Goal: Task Accomplishment & Management: Manage account settings

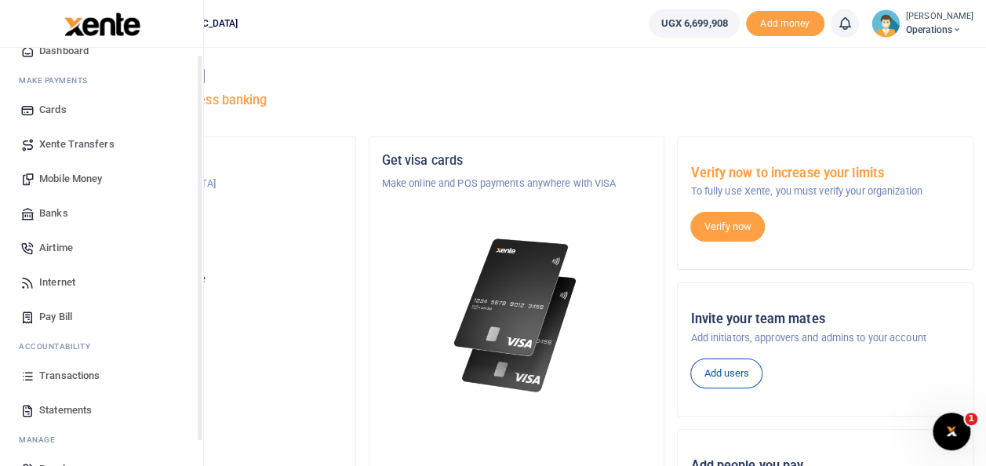
scroll to position [93, 0]
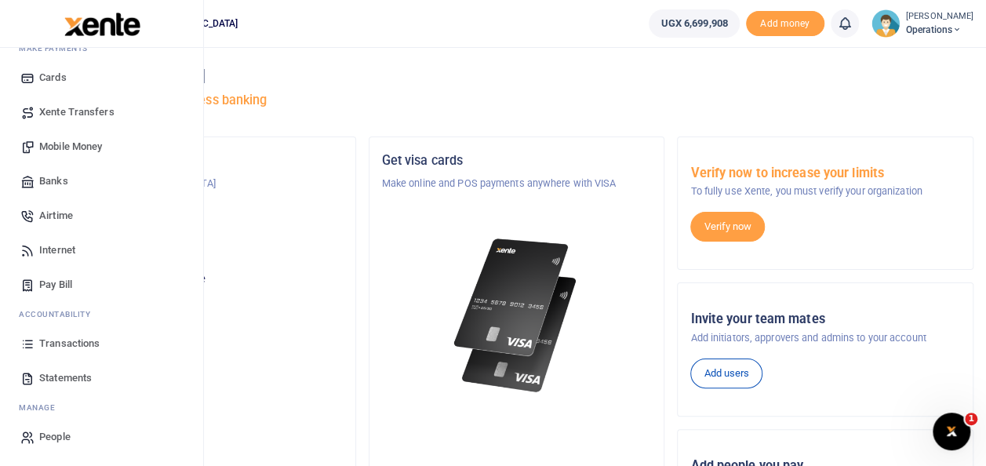
click at [81, 379] on span "Statements" at bounding box center [65, 378] width 53 height 16
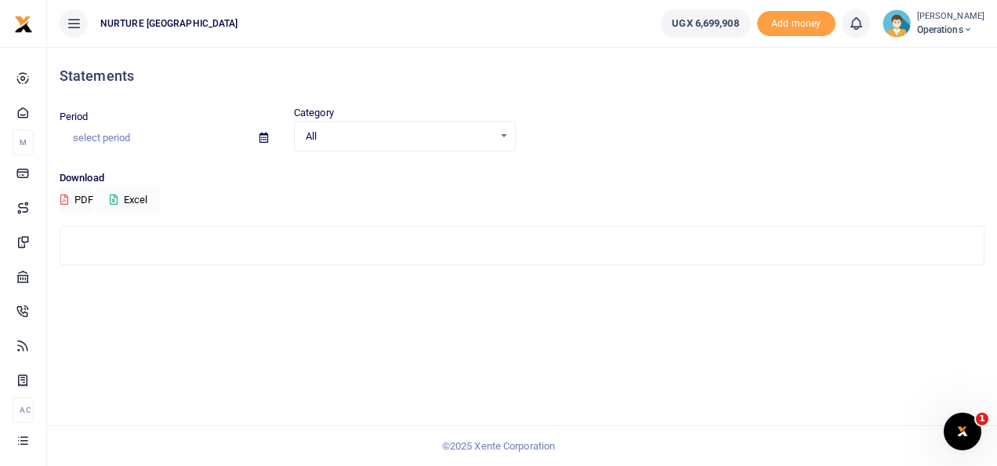
click at [132, 133] on input "text" at bounding box center [153, 138] width 187 height 27
click at [125, 143] on input "text" at bounding box center [153, 138] width 187 height 27
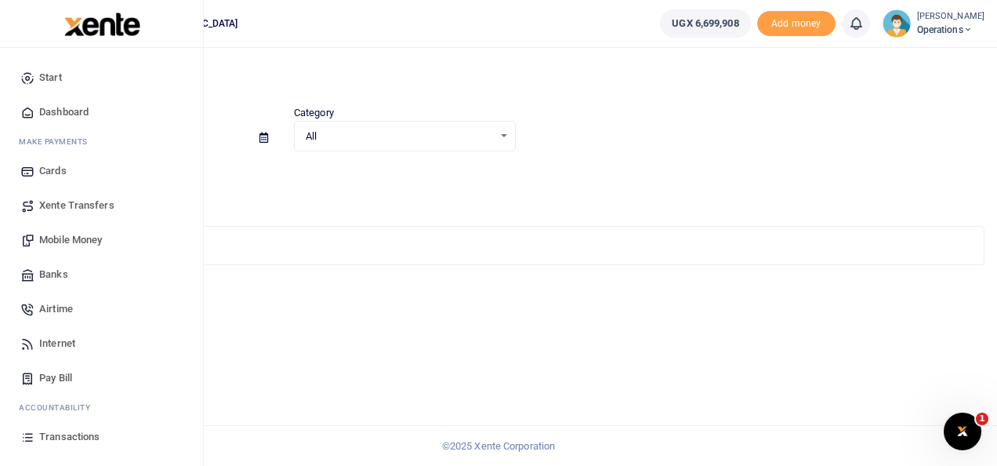
click at [71, 438] on span "Transactions" at bounding box center [69, 437] width 60 height 16
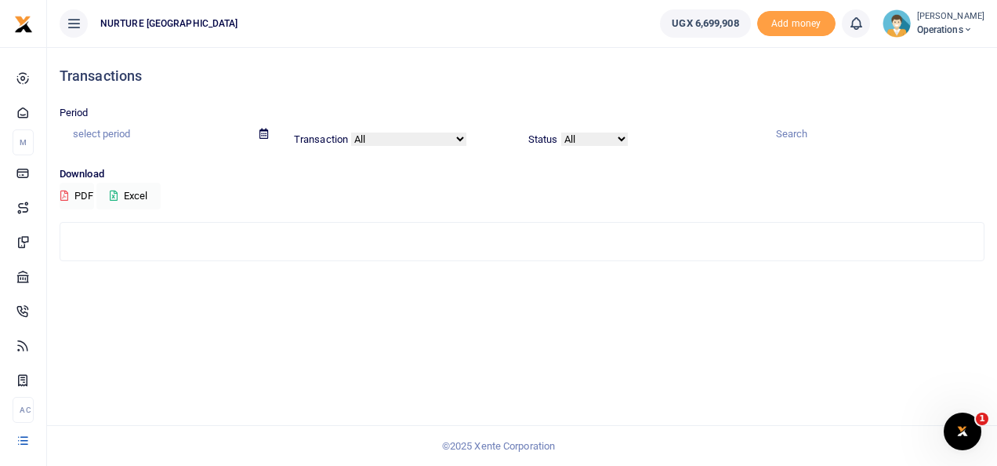
click at [117, 136] on input "text" at bounding box center [153, 134] width 187 height 27
type input "[DATE] - [DATE]"
click at [146, 194] on button "Excel" at bounding box center [128, 196] width 64 height 27
click at [138, 127] on input "[DATE] - [DATE]" at bounding box center [153, 134] width 187 height 27
click at [138, 127] on input "09/01/2024 - 10/01/2024" at bounding box center [153, 134] width 187 height 27
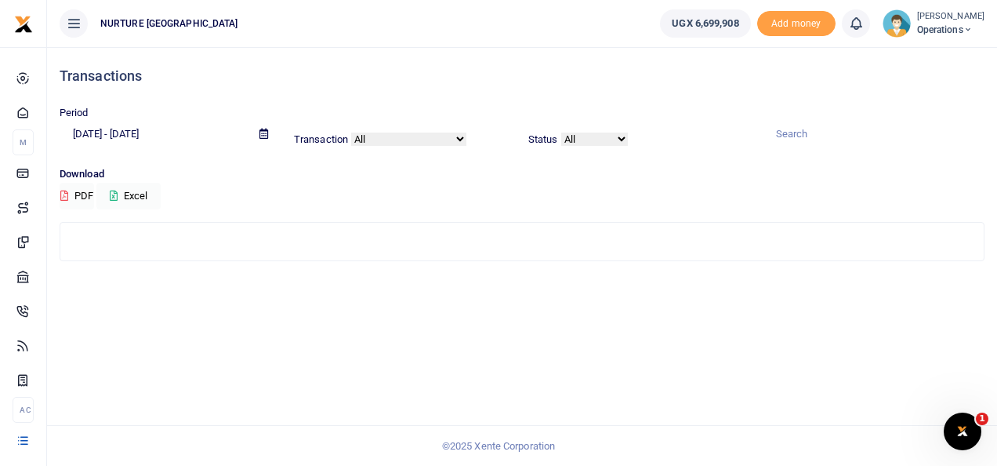
click at [190, 128] on input "09/01/2024 - 10/01/2024" at bounding box center [153, 134] width 187 height 27
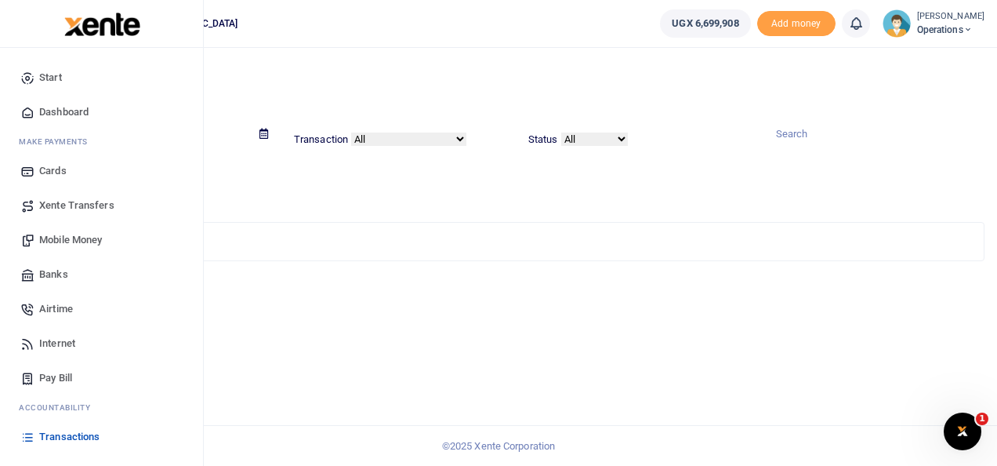
scroll to position [93, 0]
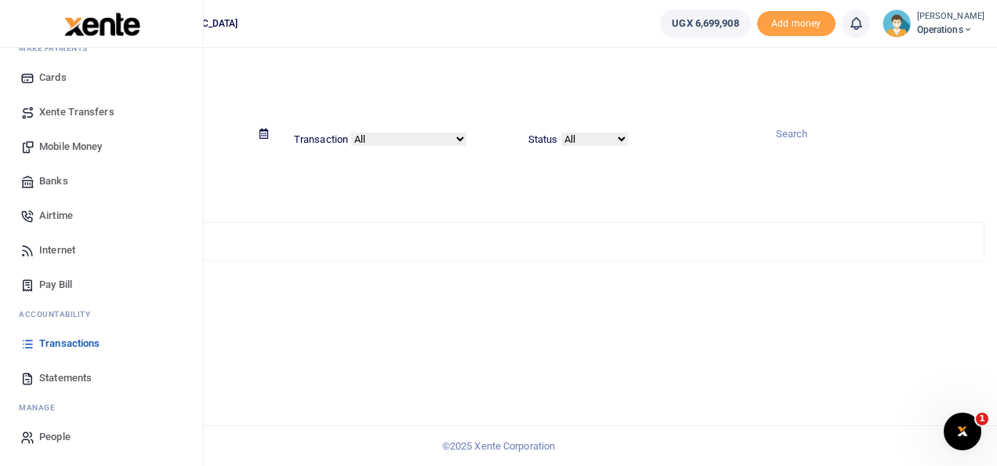
click at [56, 376] on span "Statements" at bounding box center [65, 378] width 53 height 16
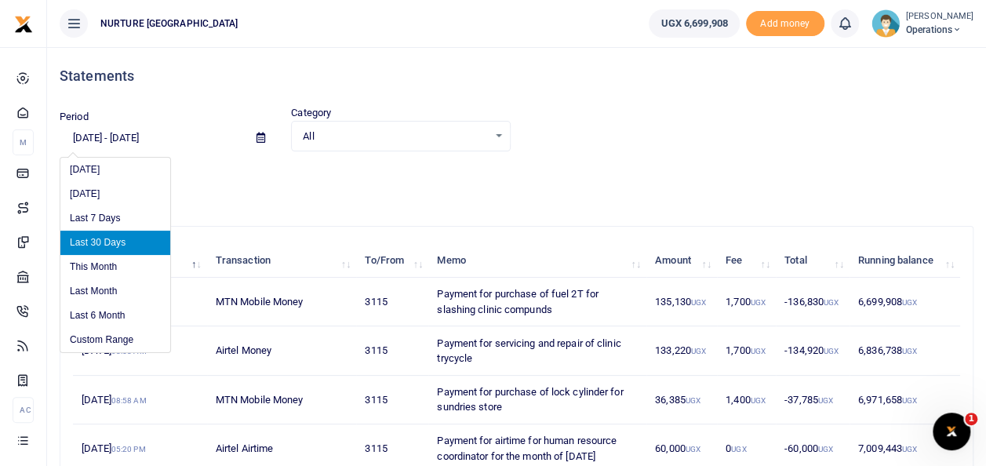
click at [155, 135] on input "[DATE] - [DATE]" at bounding box center [152, 138] width 184 height 27
click at [129, 269] on li "This Month" at bounding box center [115, 267] width 110 height 24
type input "[DATE] - [DATE]"
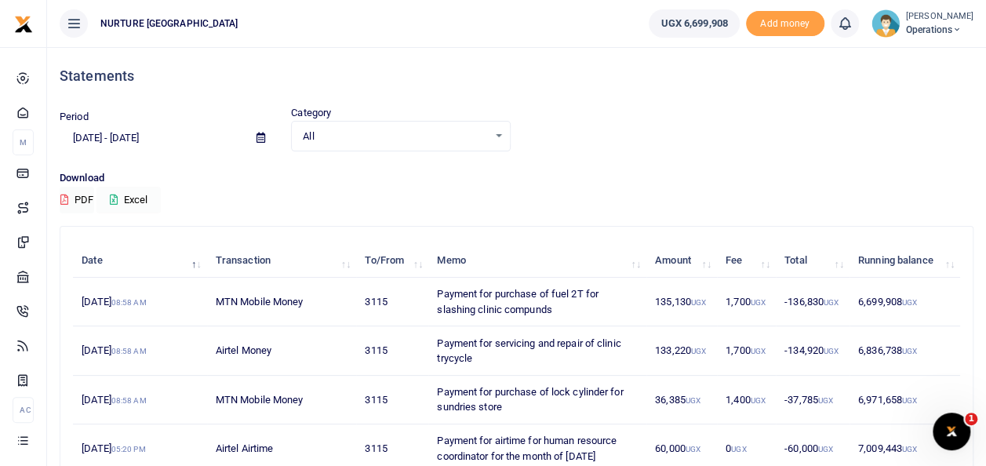
click at [142, 197] on button "Excel" at bounding box center [128, 200] width 64 height 27
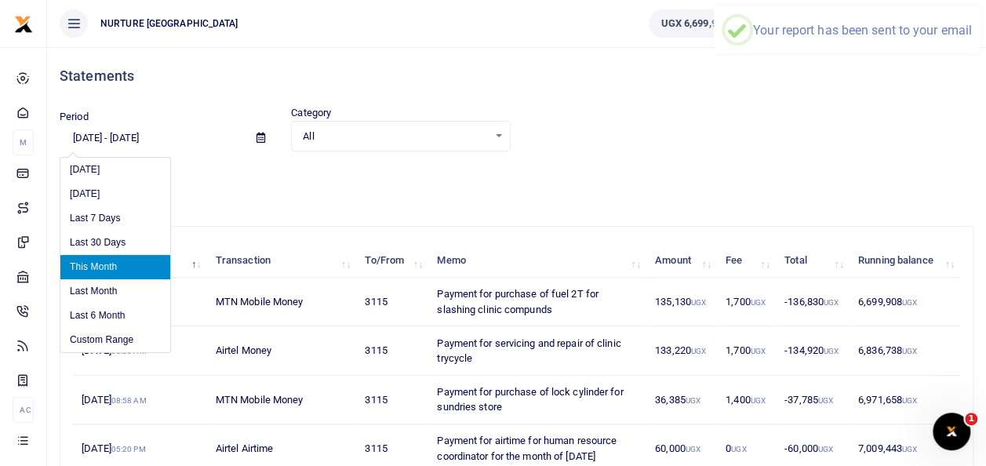
click at [176, 140] on input "[DATE] - [DATE]" at bounding box center [152, 138] width 184 height 27
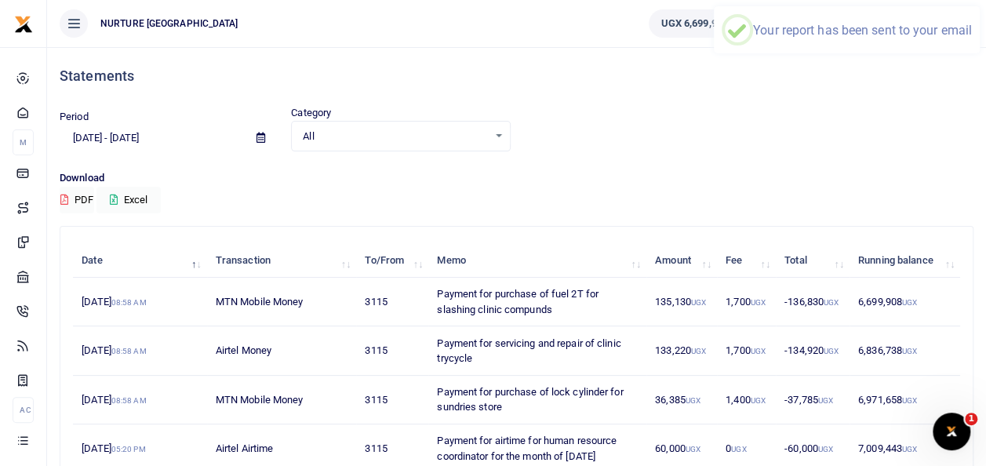
click at [231, 158] on div "Period 09/01/2025 - 09/30/2025 Category All Select an option... All Credit Debi…" at bounding box center [516, 137] width 926 height 65
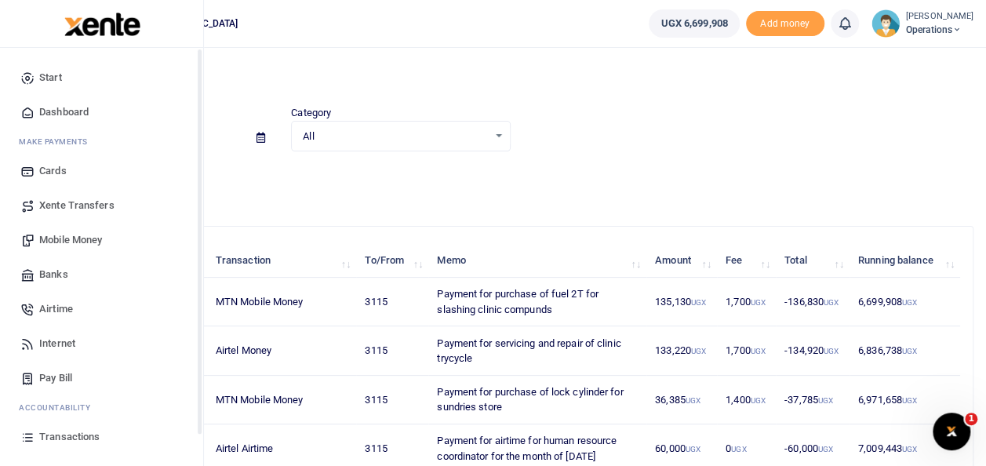
click at [44, 433] on span "Transactions" at bounding box center [69, 437] width 60 height 16
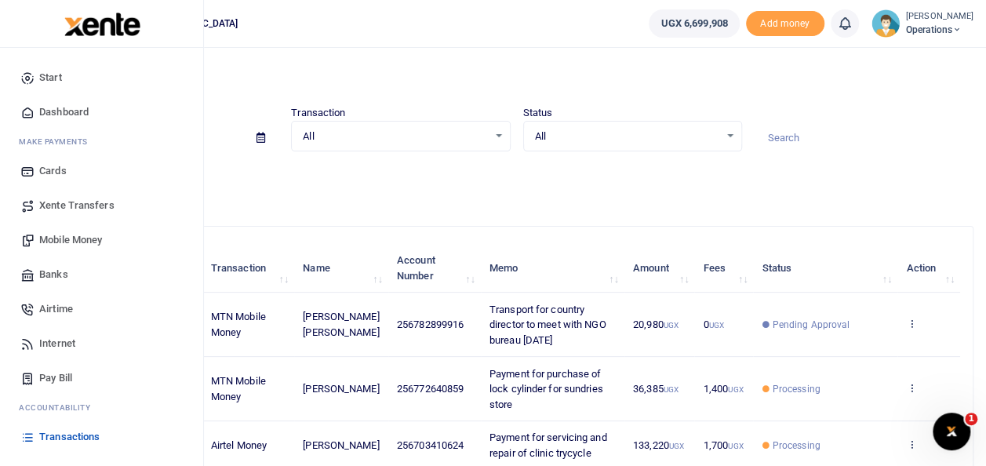
click at [64, 433] on span "Transactions" at bounding box center [69, 437] width 60 height 16
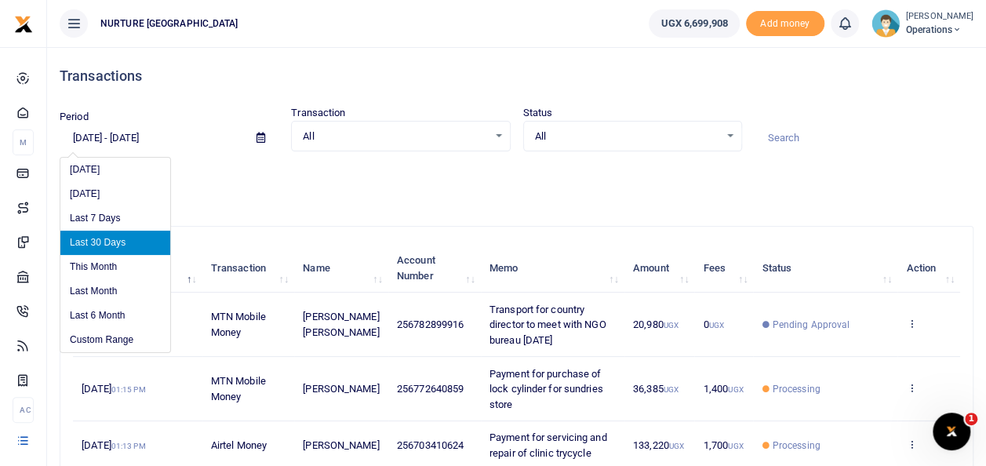
click at [165, 125] on input "[DATE] - [DATE]" at bounding box center [152, 138] width 184 height 27
click at [107, 263] on li "This Month" at bounding box center [115, 267] width 110 height 24
type input "[DATE] - [DATE]"
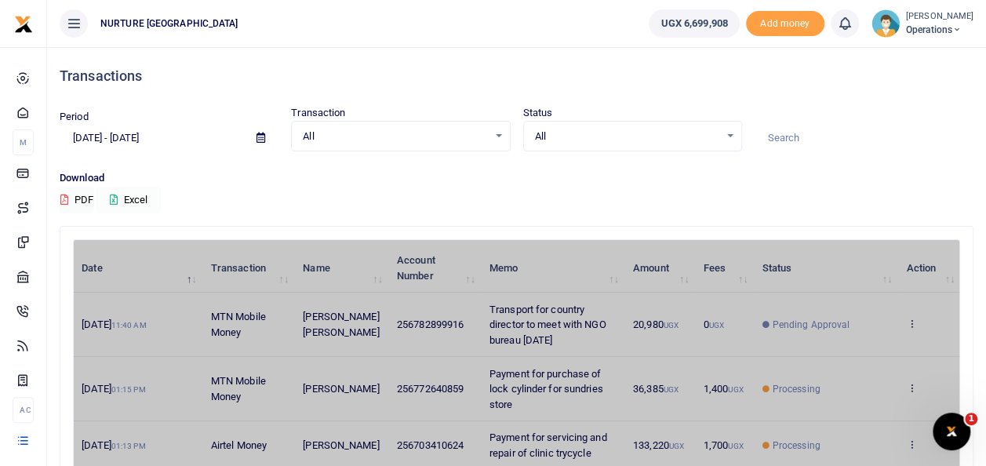
click at [144, 194] on button "Excel" at bounding box center [128, 200] width 64 height 27
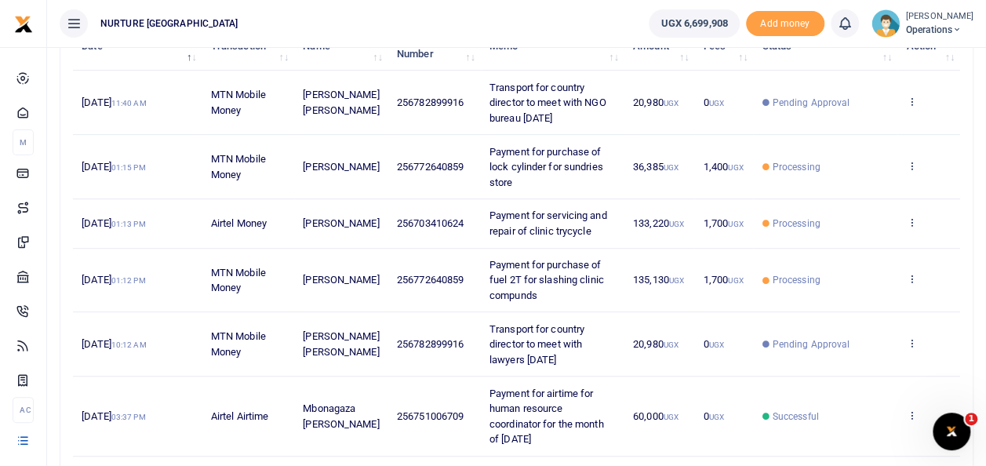
scroll to position [225, 0]
